Goal: Navigation & Orientation: Find specific page/section

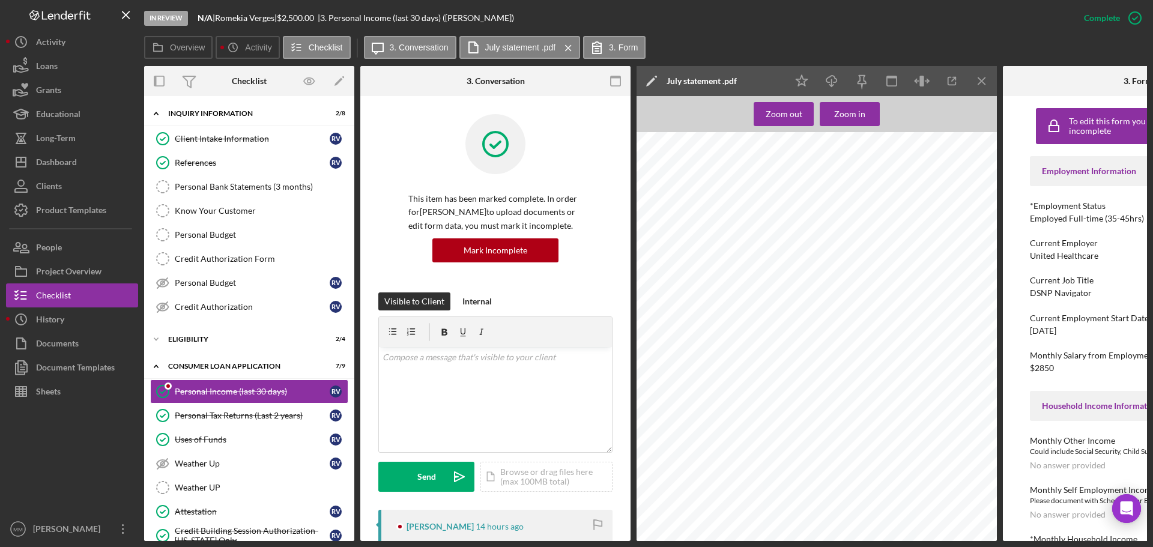
scroll to position [3843, 0]
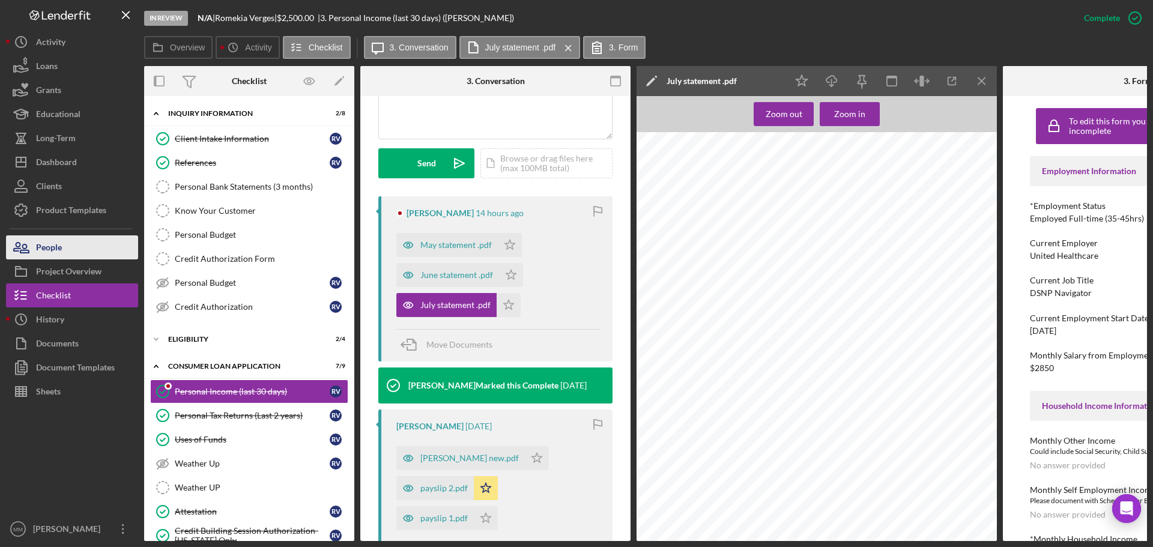
click at [49, 247] on div "People" at bounding box center [49, 248] width 26 height 27
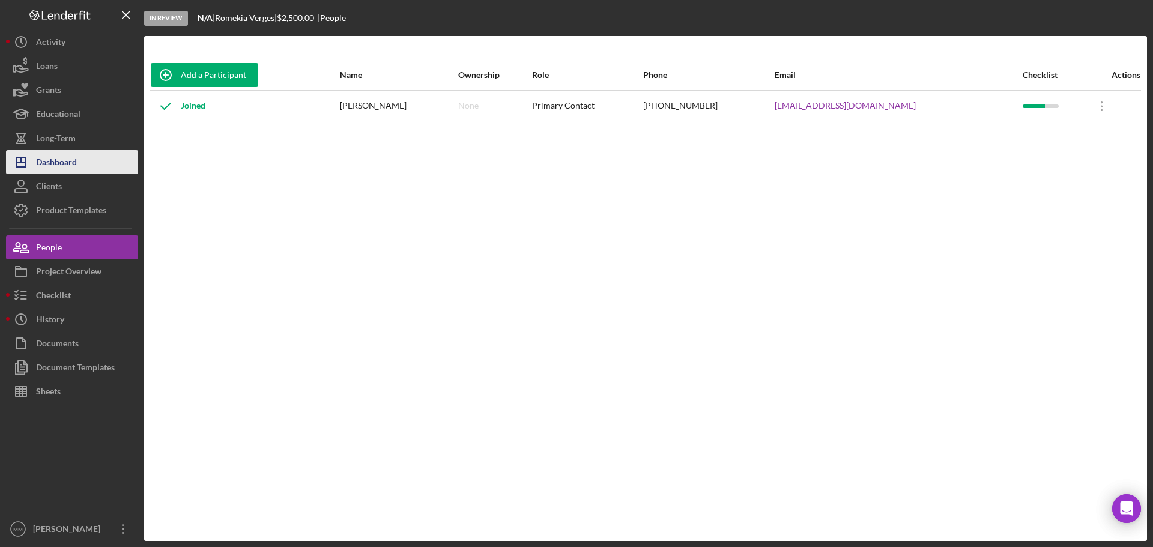
click at [70, 163] on div "Dashboard" at bounding box center [56, 163] width 41 height 27
